Goal: Entertainment & Leisure: Consume media (video, audio)

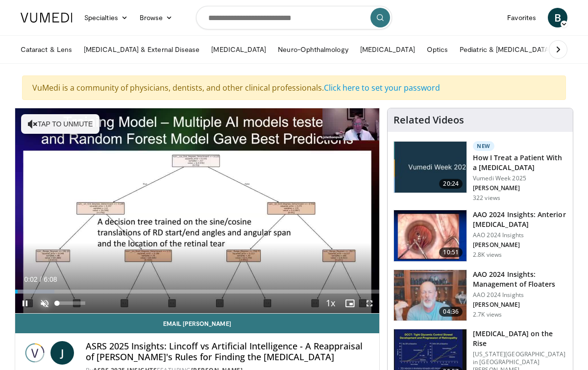
click at [44, 304] on span "Video Player" at bounding box center [45, 303] width 20 height 20
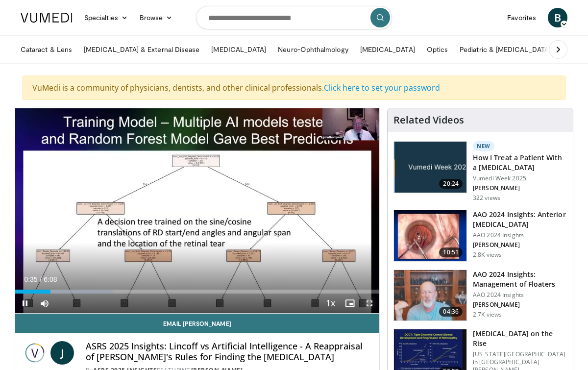
click at [372, 305] on span "Video Player" at bounding box center [370, 303] width 20 height 20
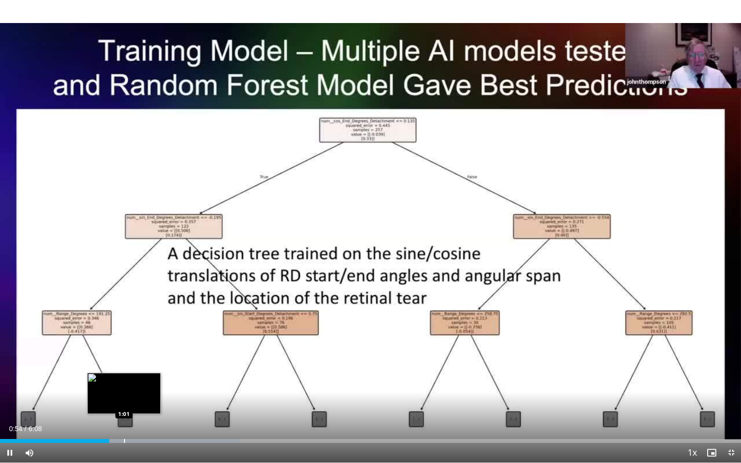
click at [124, 369] on div "Progress Bar" at bounding box center [124, 441] width 1 height 4
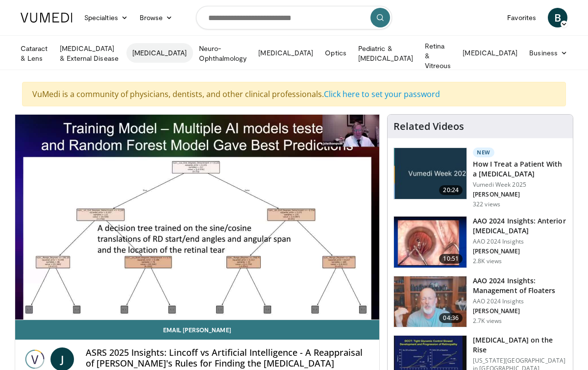
click at [176, 49] on link "[MEDICAL_DATA]" at bounding box center [159, 53] width 67 height 20
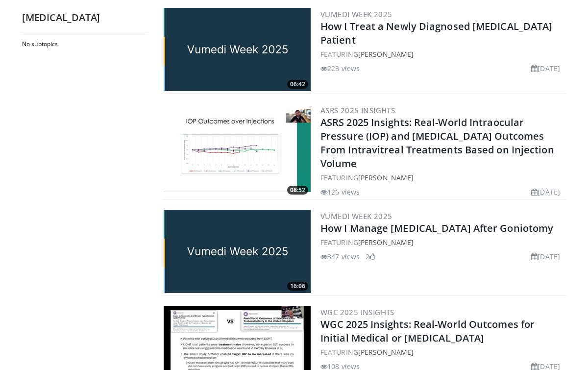
scroll to position [340, 0]
